Goal: Find specific page/section: Find specific page/section

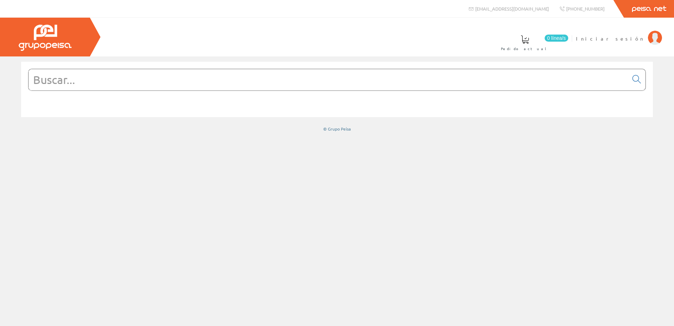
click at [152, 78] on input "text" at bounding box center [328, 79] width 599 height 21
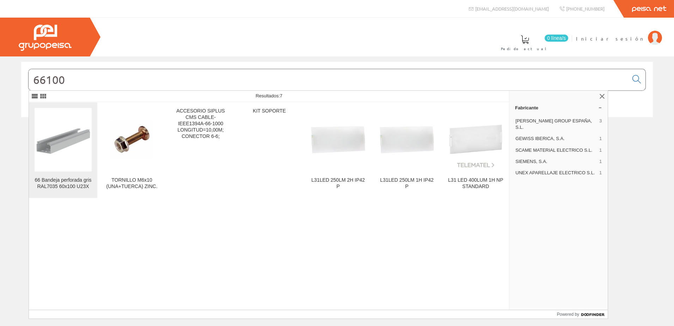
type input "66100"
click at [60, 140] on img at bounding box center [63, 139] width 57 height 57
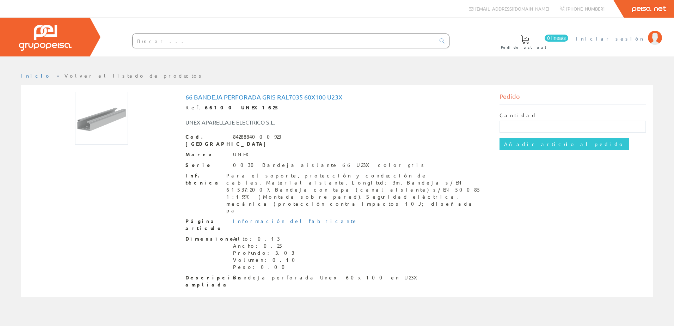
click at [628, 38] on span "Iniciar sesión" at bounding box center [610, 38] width 68 height 7
